Goal: Task Accomplishment & Management: Manage account settings

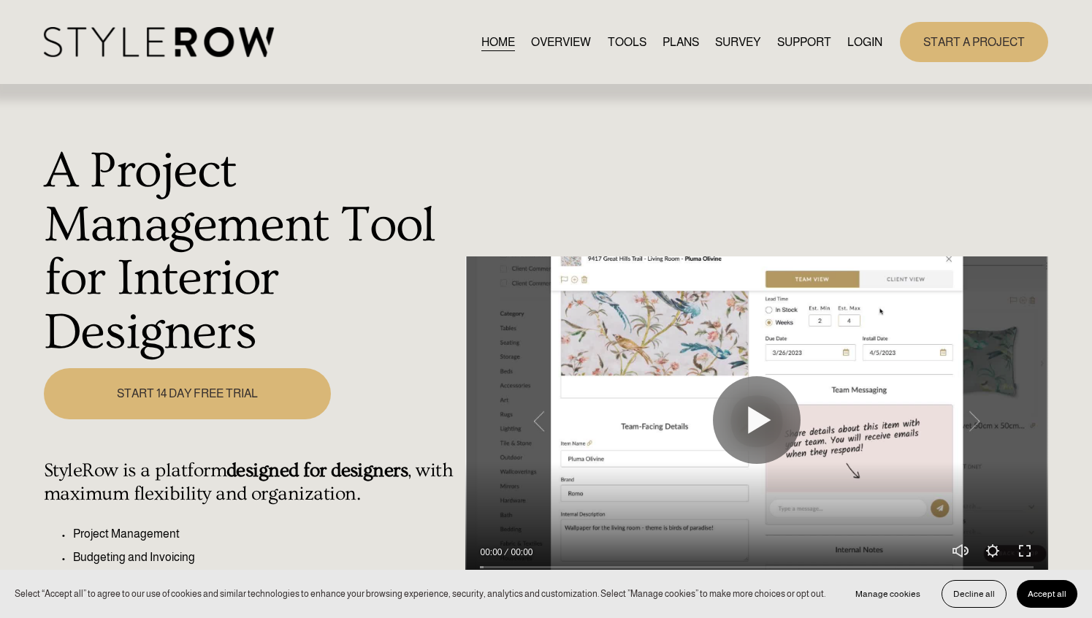
click at [851, 48] on link "LOGIN" at bounding box center [865, 42] width 35 height 20
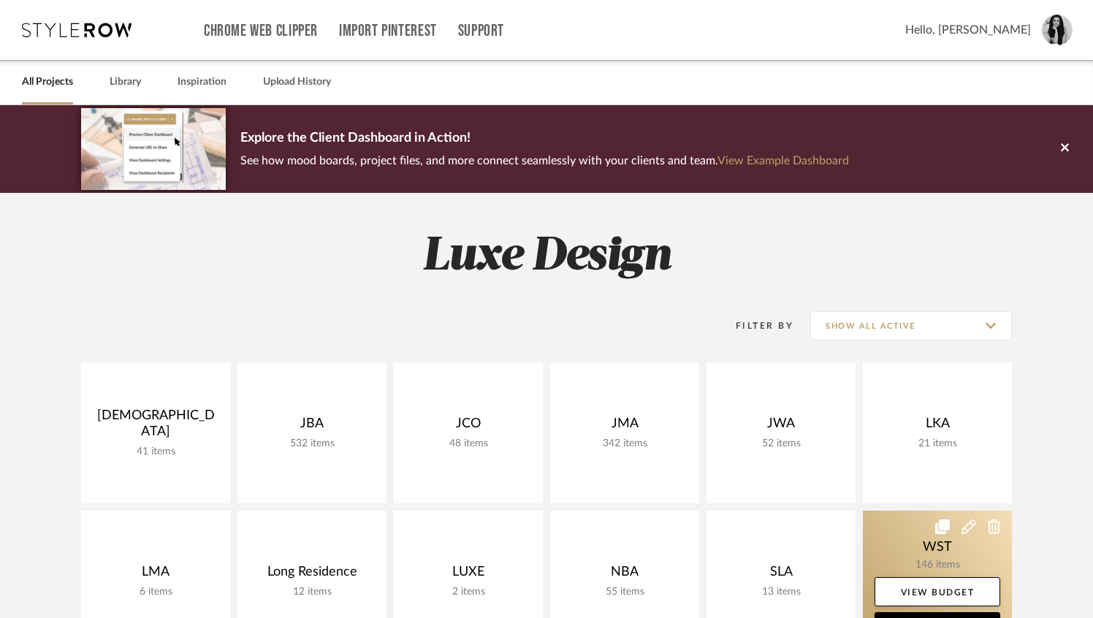
click at [870, 544] on link at bounding box center [937, 581] width 149 height 141
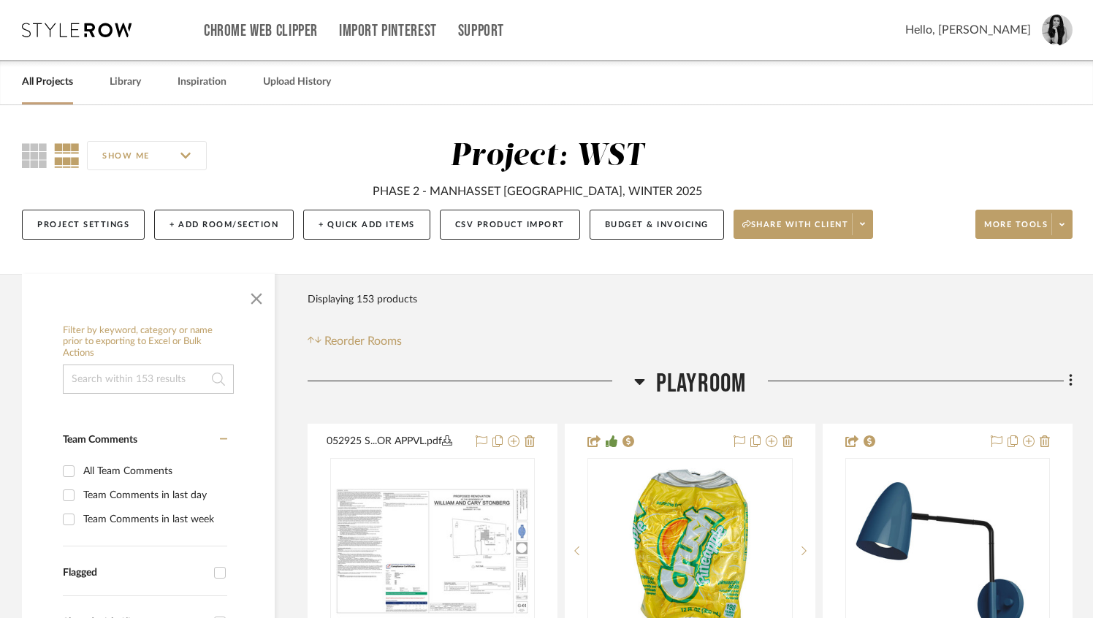
click at [62, 89] on link "All Projects" at bounding box center [47, 82] width 51 height 20
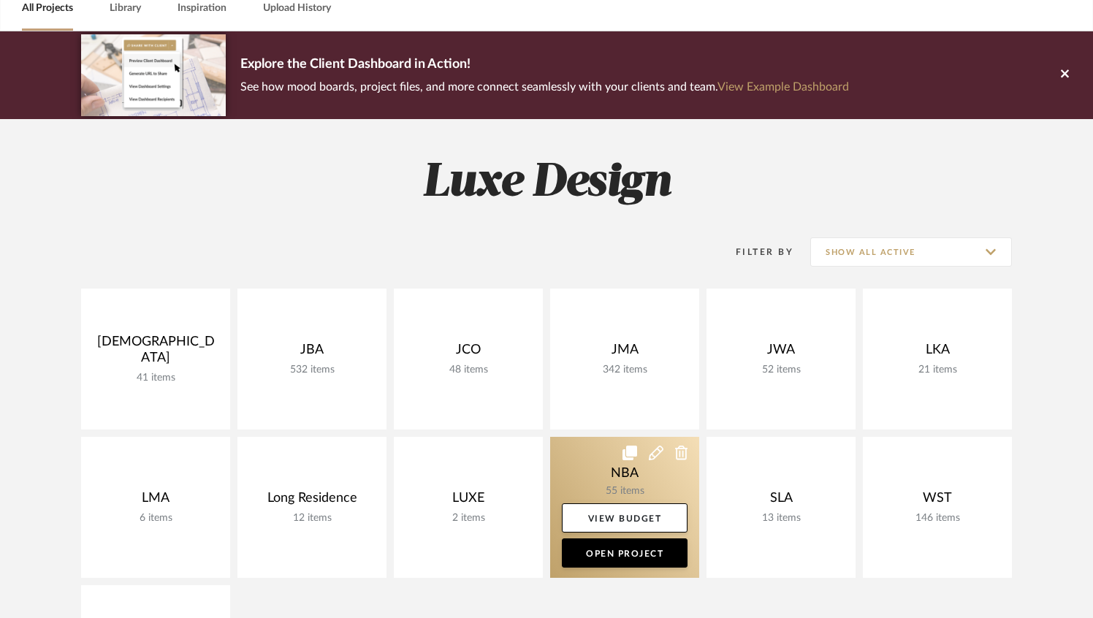
scroll to position [84, 0]
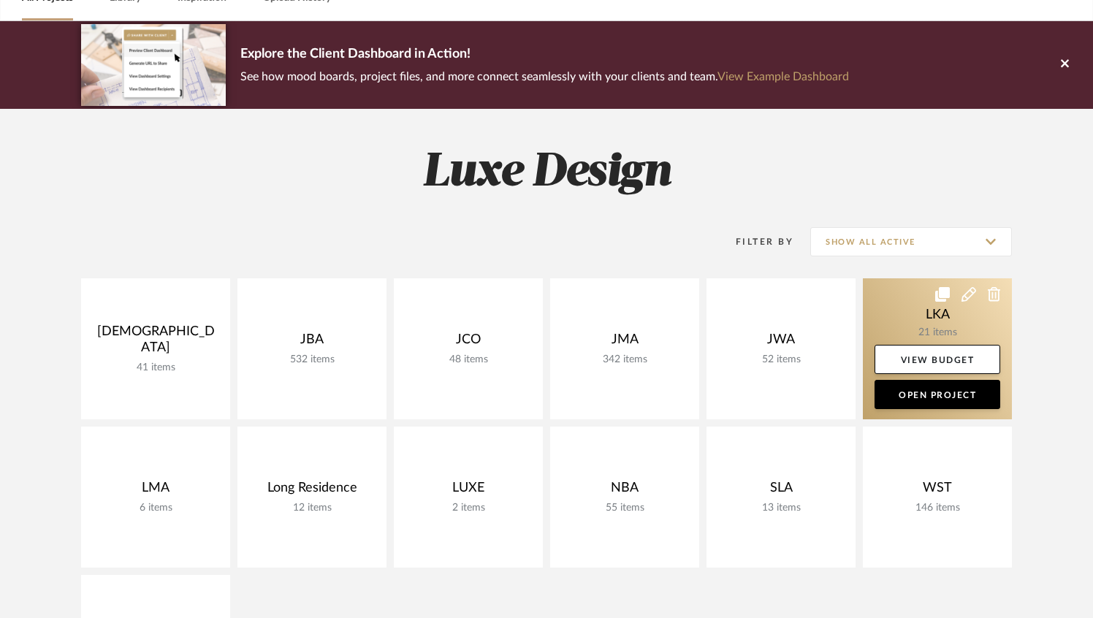
click at [938, 329] on link at bounding box center [937, 348] width 149 height 141
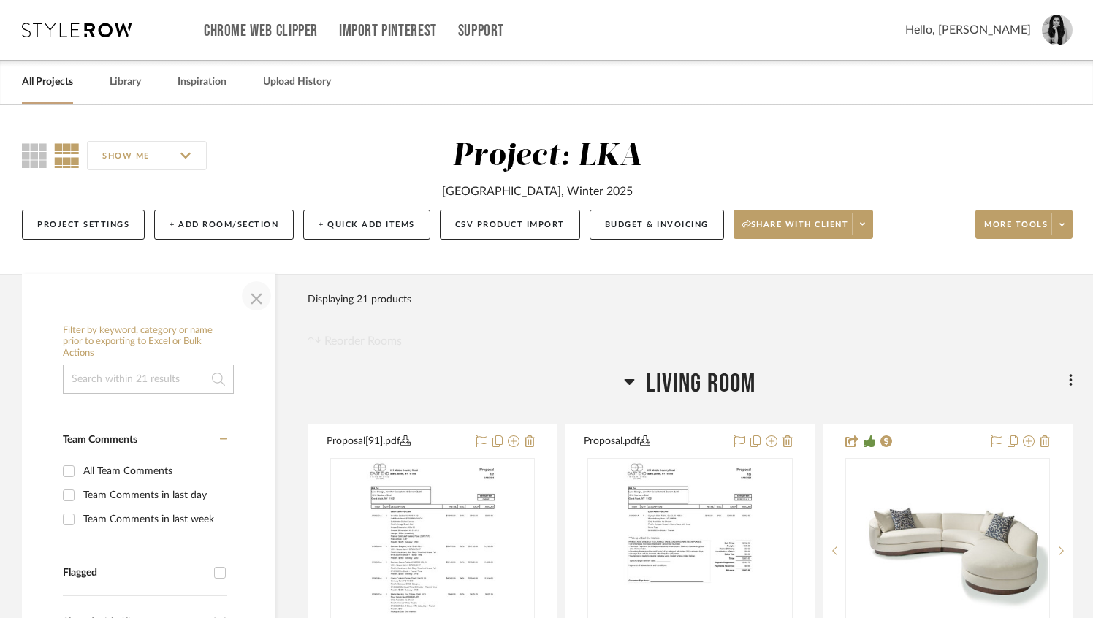
click at [256, 295] on span "button" at bounding box center [256, 295] width 35 height 35
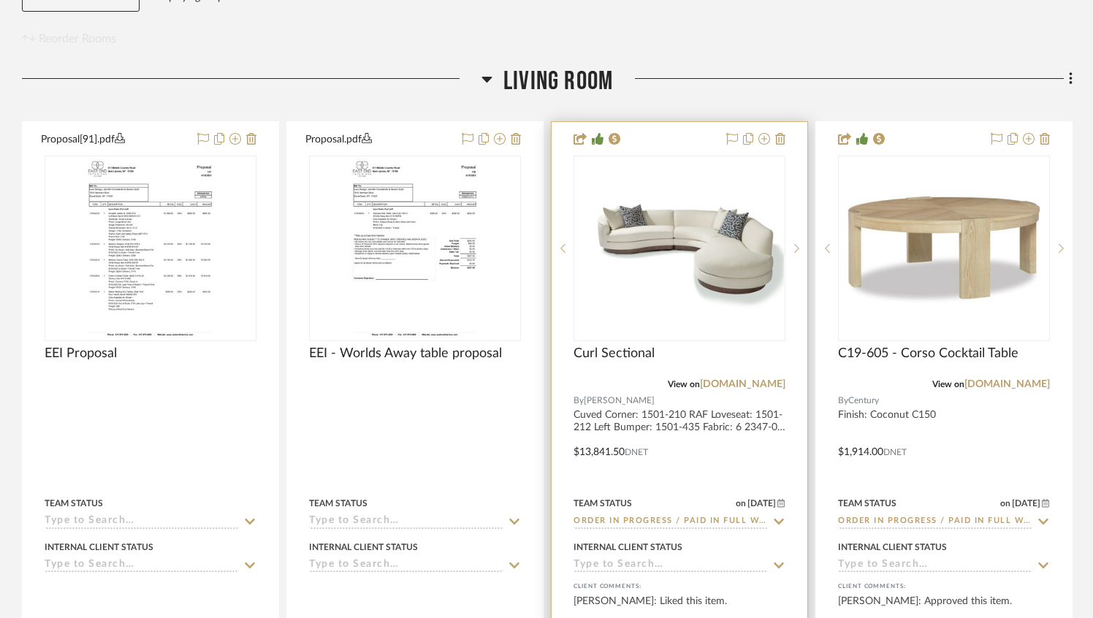
scroll to position [601, 0]
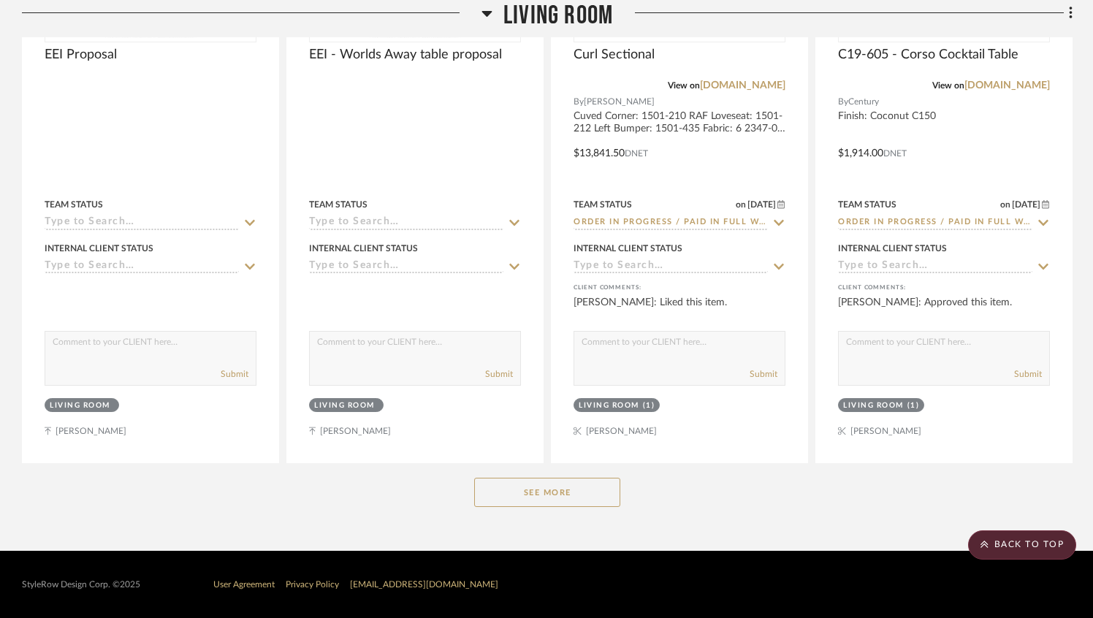
click at [558, 496] on button "See More" at bounding box center [547, 492] width 146 height 29
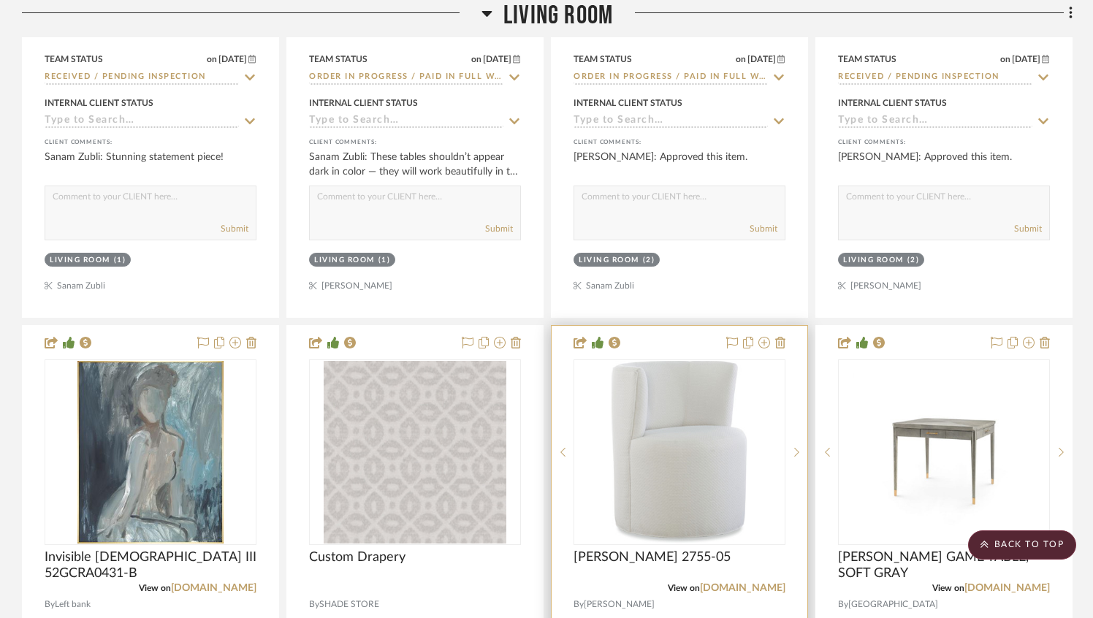
scroll to position [2352, 0]
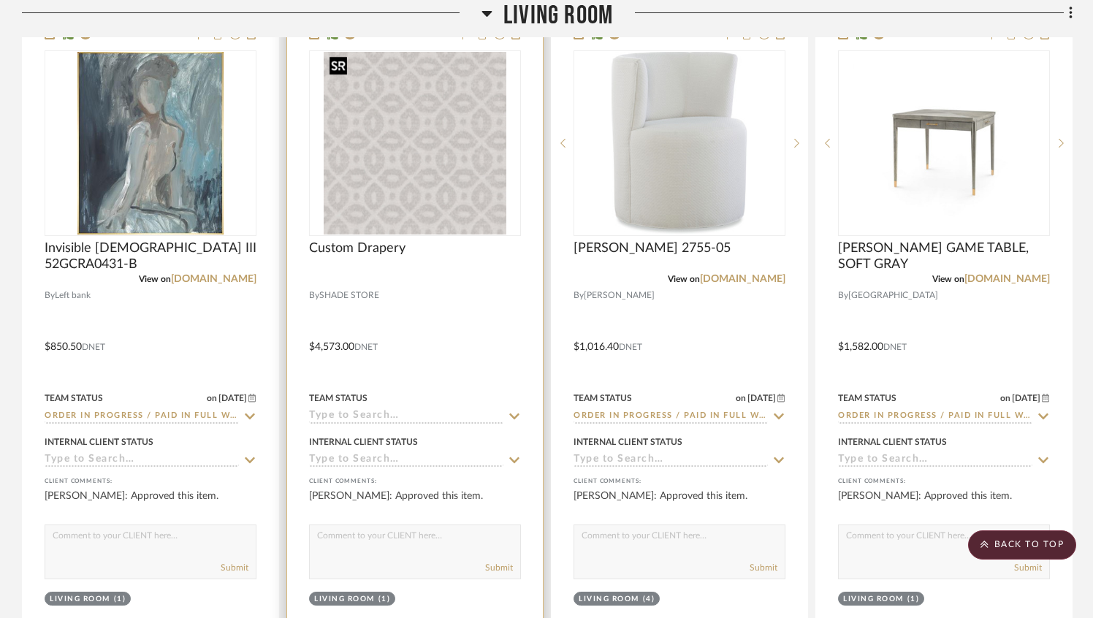
click at [386, 178] on img "0" at bounding box center [415, 143] width 183 height 183
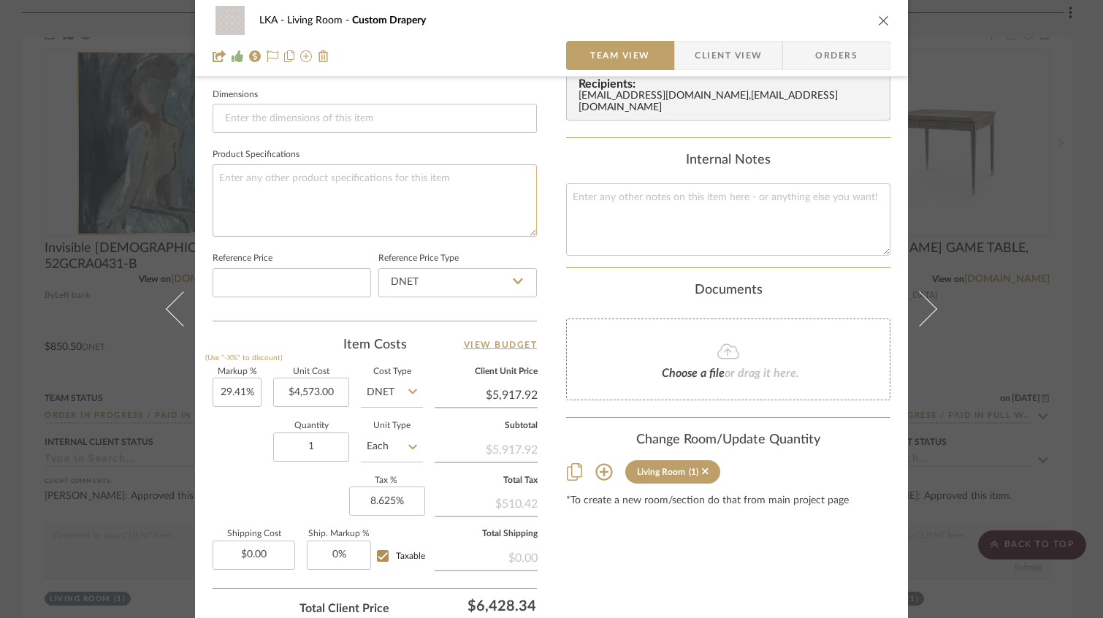
scroll to position [685, 0]
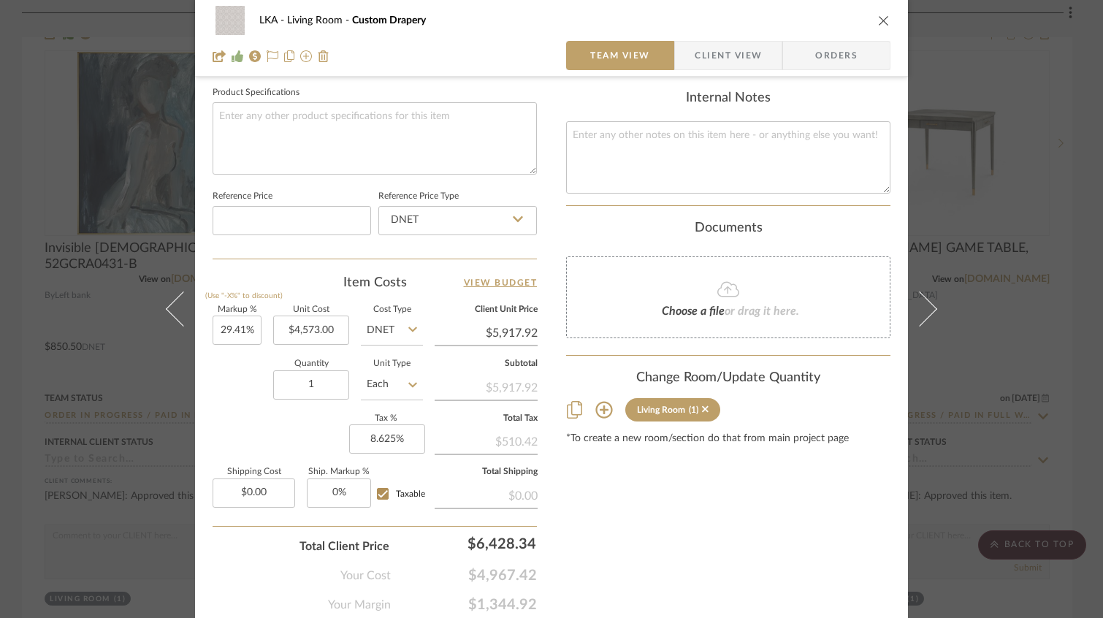
click at [878, 20] on icon "close" at bounding box center [884, 21] width 12 height 12
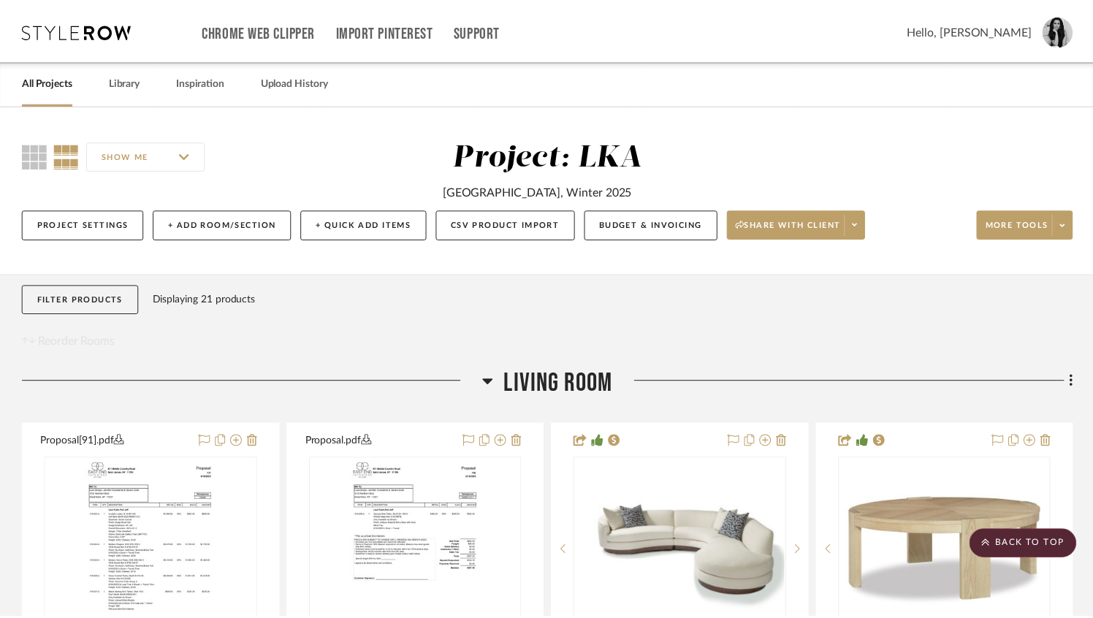
scroll to position [2352, 0]
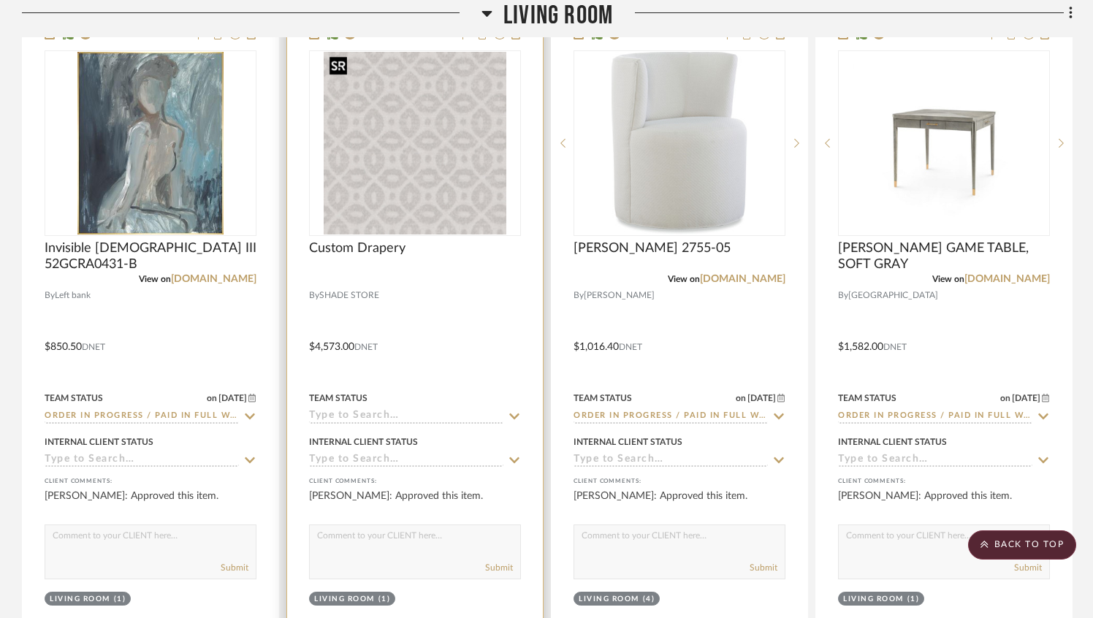
click at [384, 180] on img "0" at bounding box center [415, 143] width 183 height 183
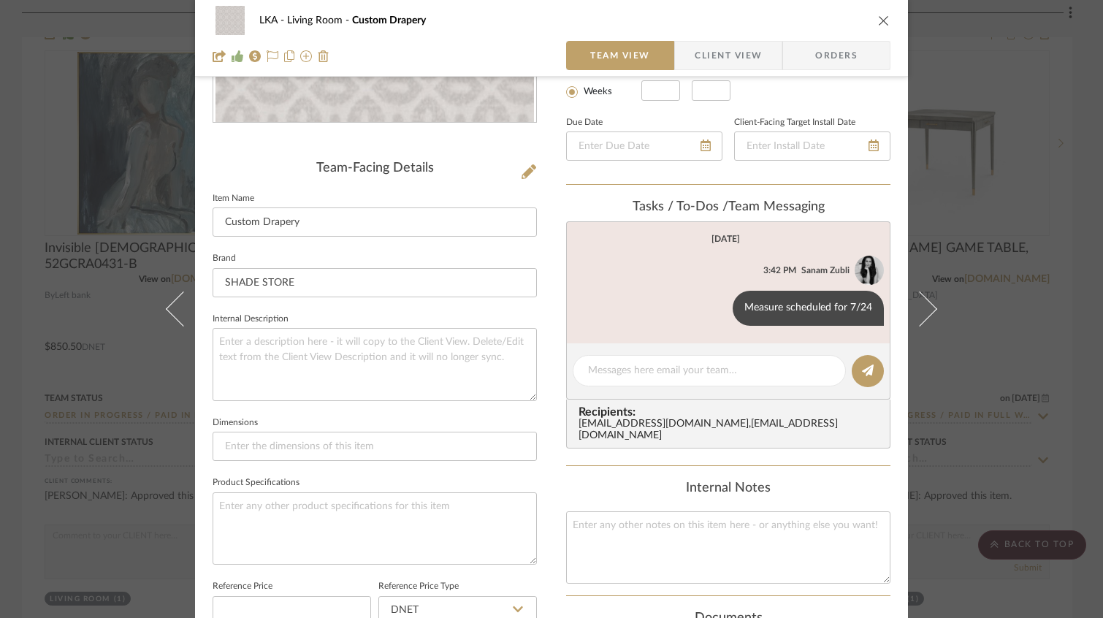
scroll to position [28, 0]
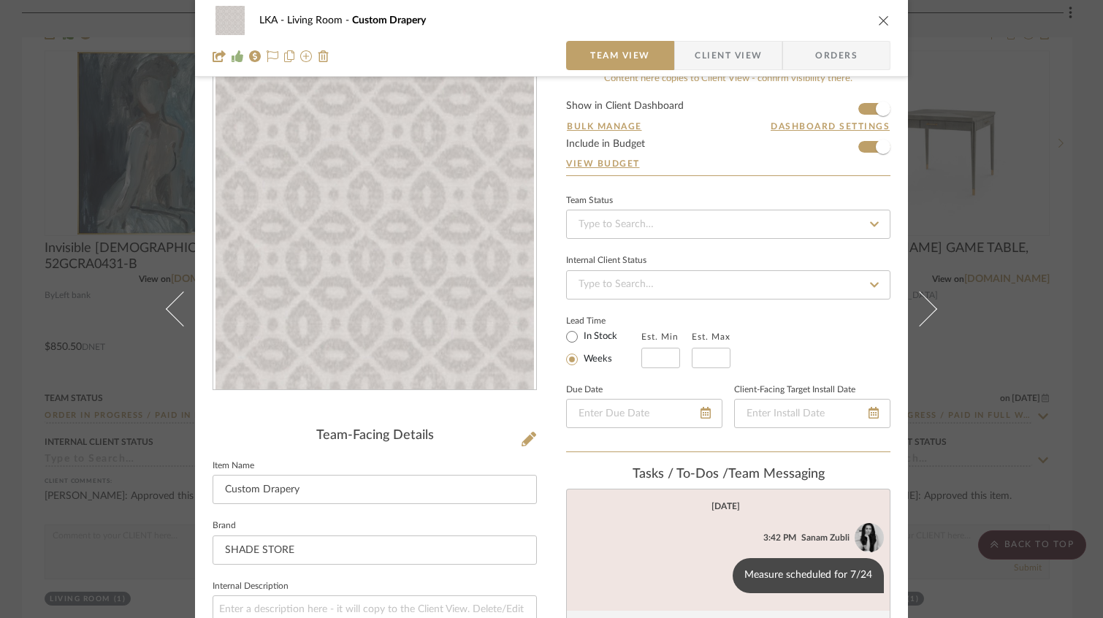
click at [878, 17] on icon "close" at bounding box center [884, 21] width 12 height 12
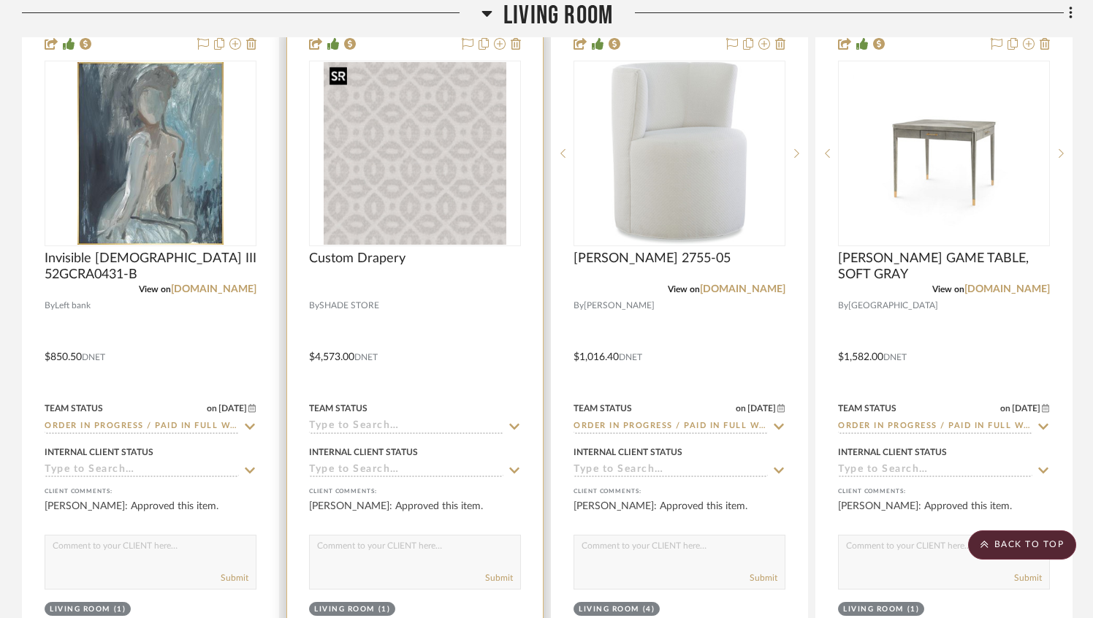
scroll to position [2330, 0]
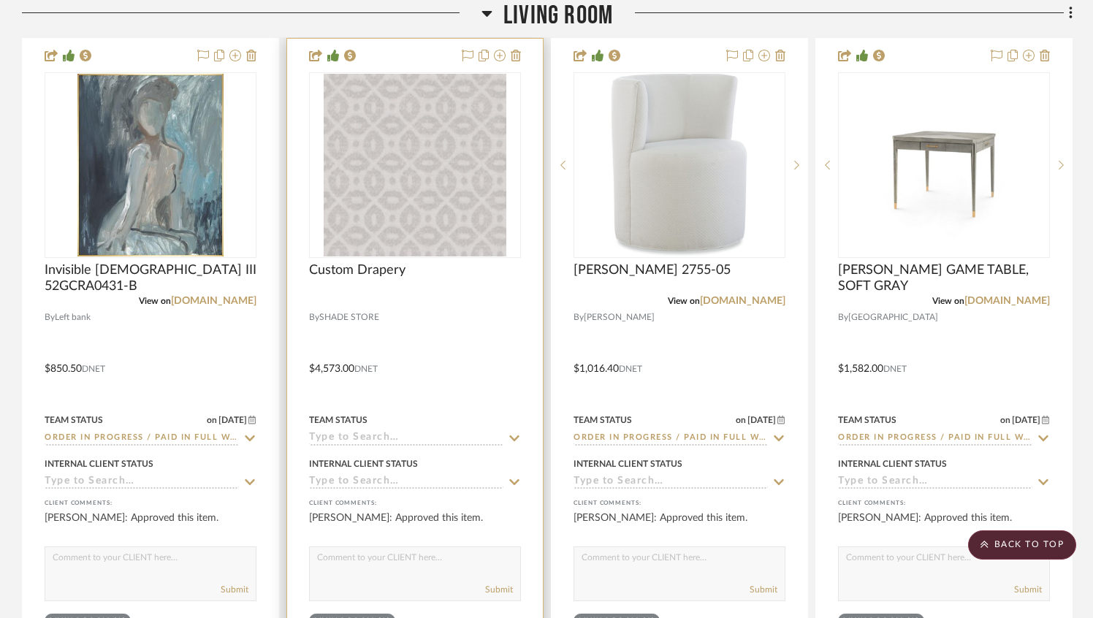
click at [376, 436] on input at bounding box center [406, 439] width 194 height 14
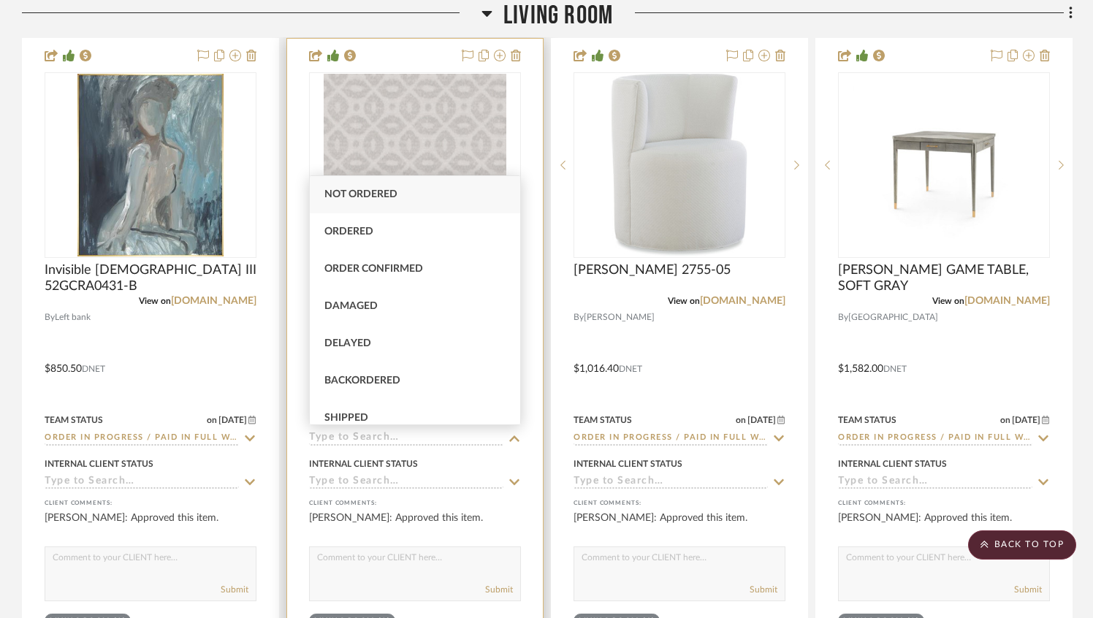
click at [384, 439] on input at bounding box center [406, 439] width 194 height 14
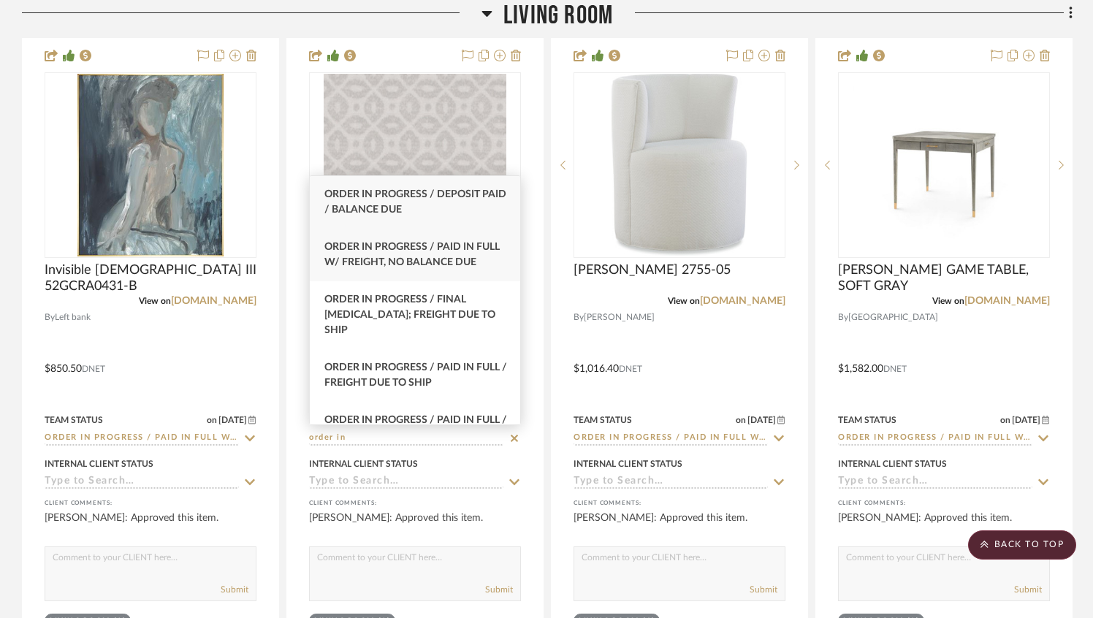
type input "order in"
click at [424, 278] on div "Order In Progress / Paid In Full w/ Freight, No Balance due" at bounding box center [415, 255] width 210 height 53
type input "[DATE]"
type input "Order In Progress / Paid In Full w/ Freight, No Balance due"
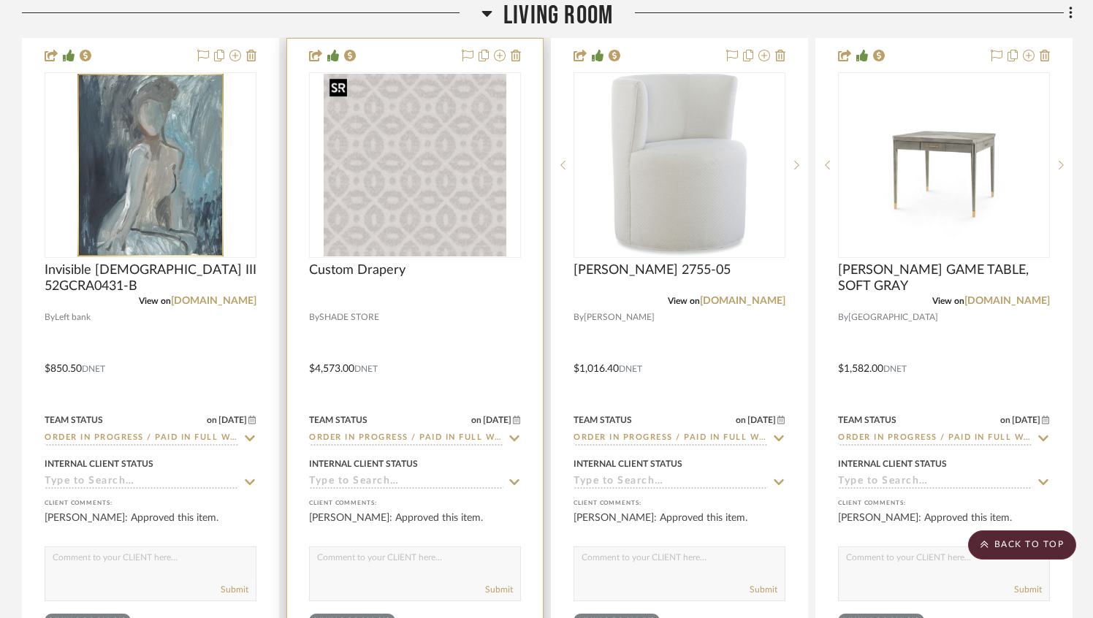
click at [425, 218] on img "0" at bounding box center [415, 165] width 183 height 183
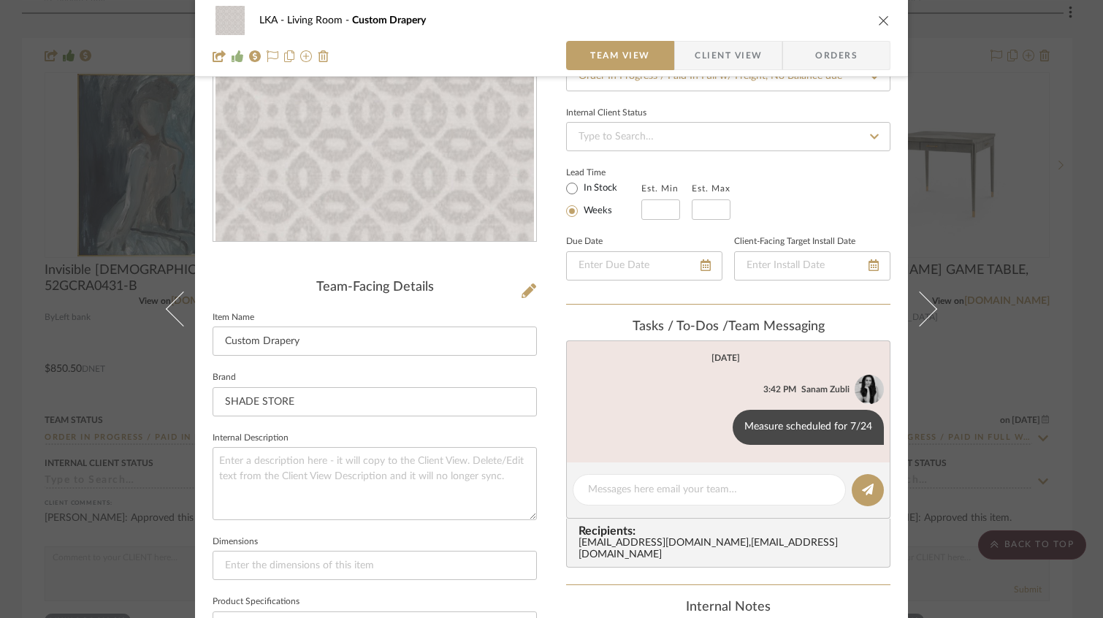
scroll to position [234, 0]
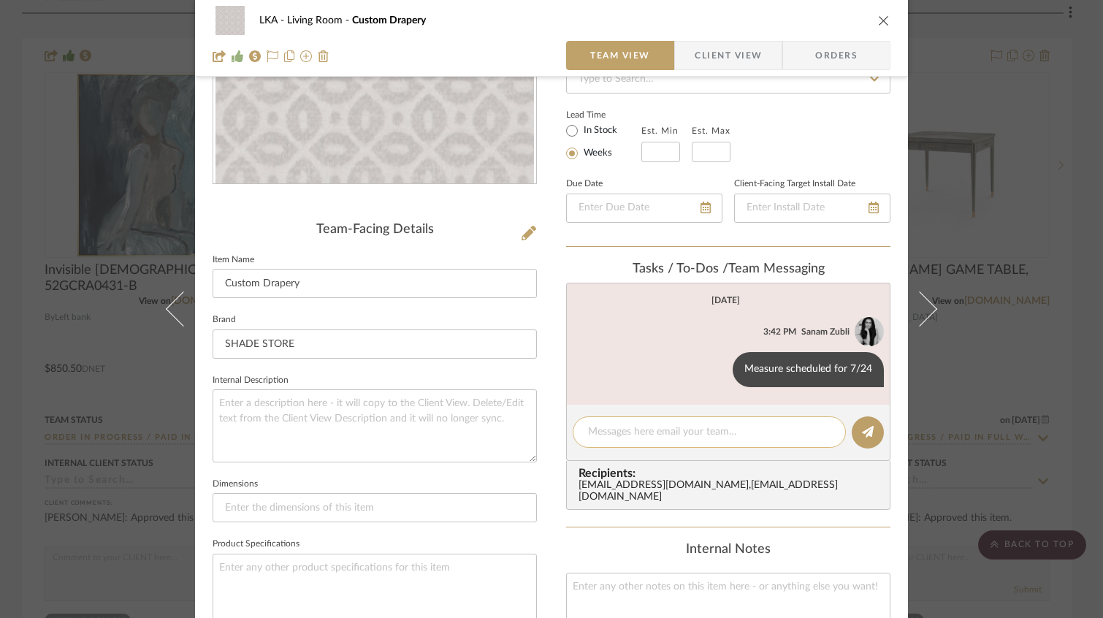
click at [609, 437] on textarea at bounding box center [709, 432] width 243 height 15
type textarea "O"
paste textarea "ORDER # 708958745"
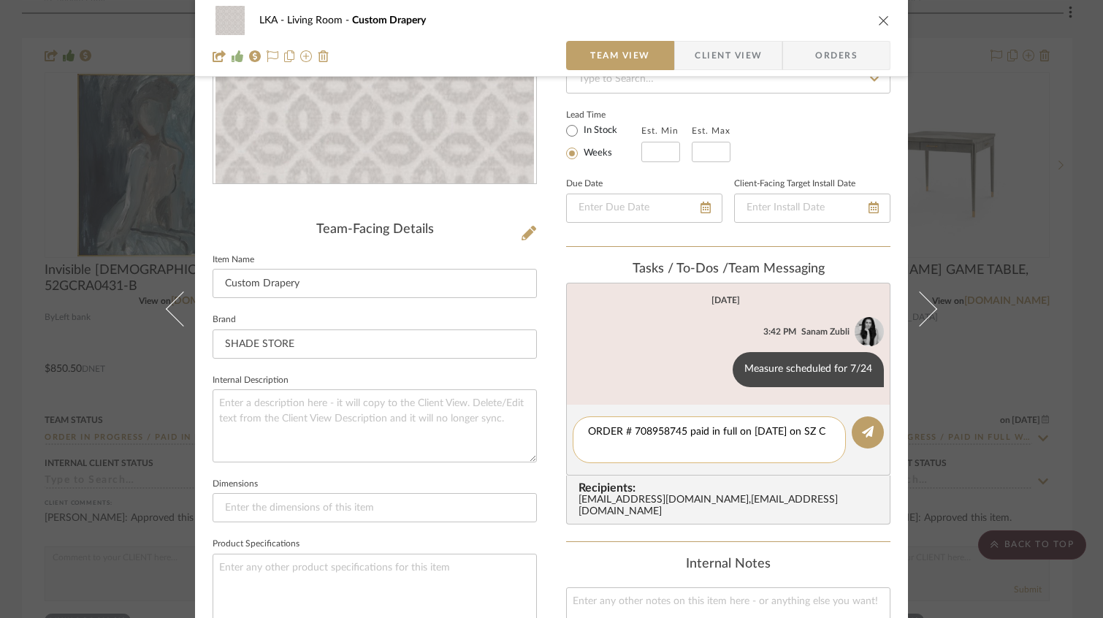
scroll to position [0, 0]
type textarea "ORDER # 708958745 paid in full on [DATE] on SZ CC"
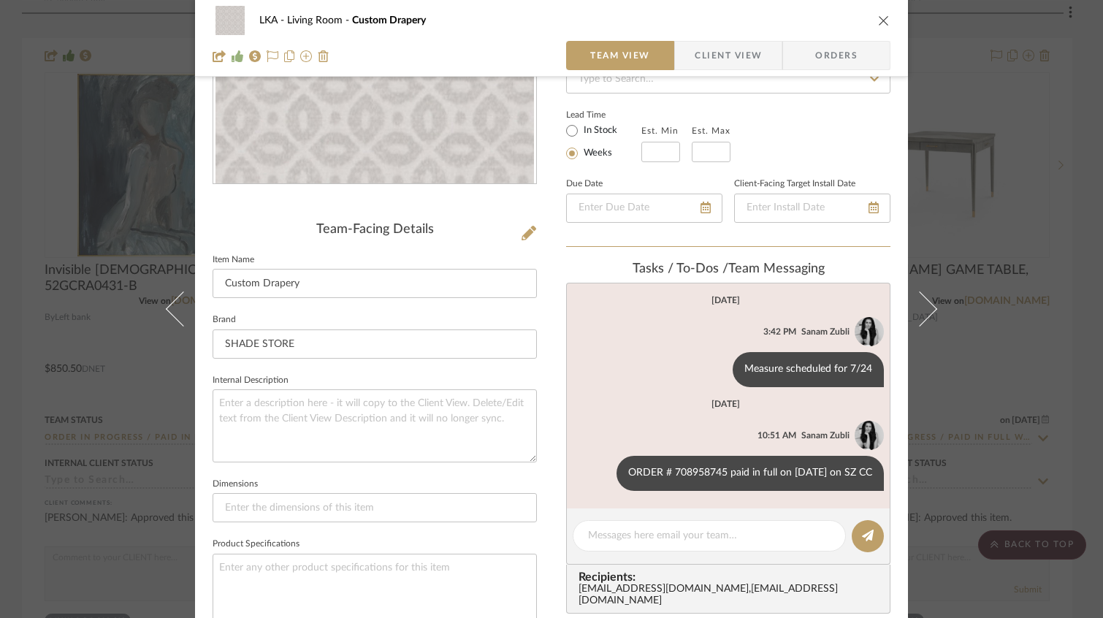
click at [878, 15] on icon "close" at bounding box center [884, 21] width 12 height 12
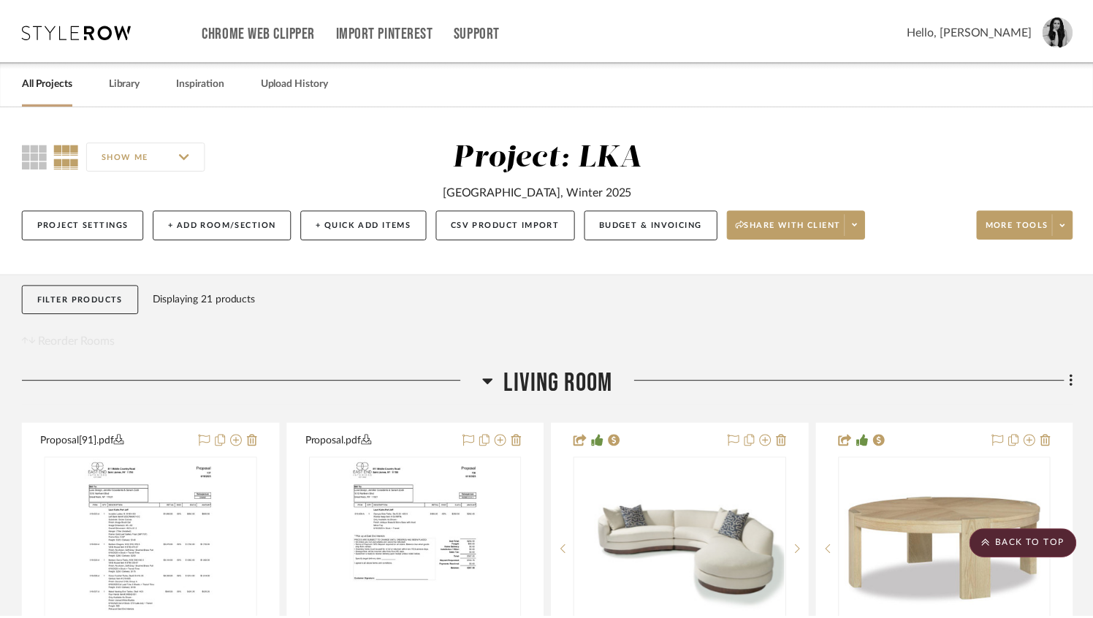
scroll to position [2330, 0]
